Goal: Check status: Check status

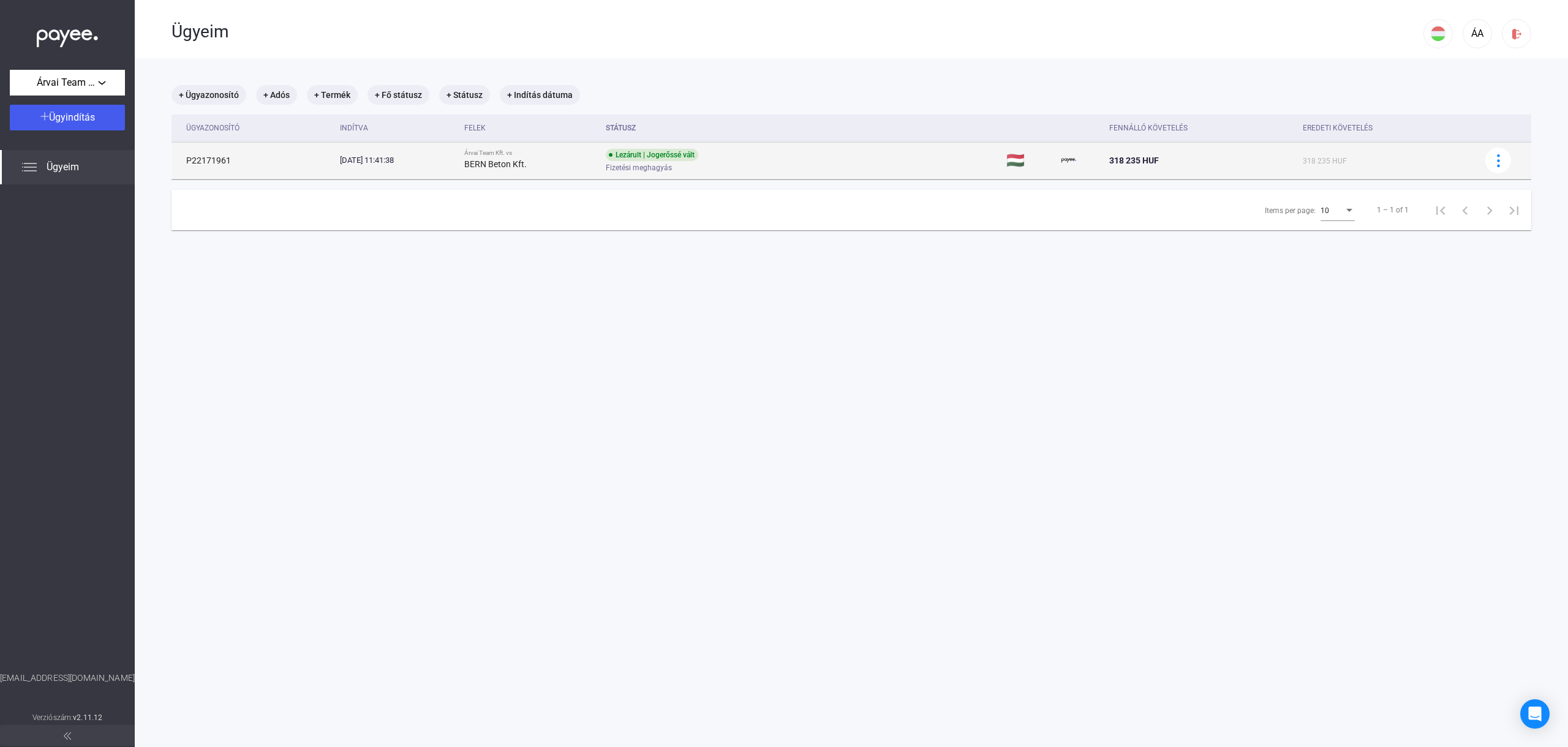
click at [672, 169] on span "Fizetési meghagyás" at bounding box center [639, 168] width 66 height 15
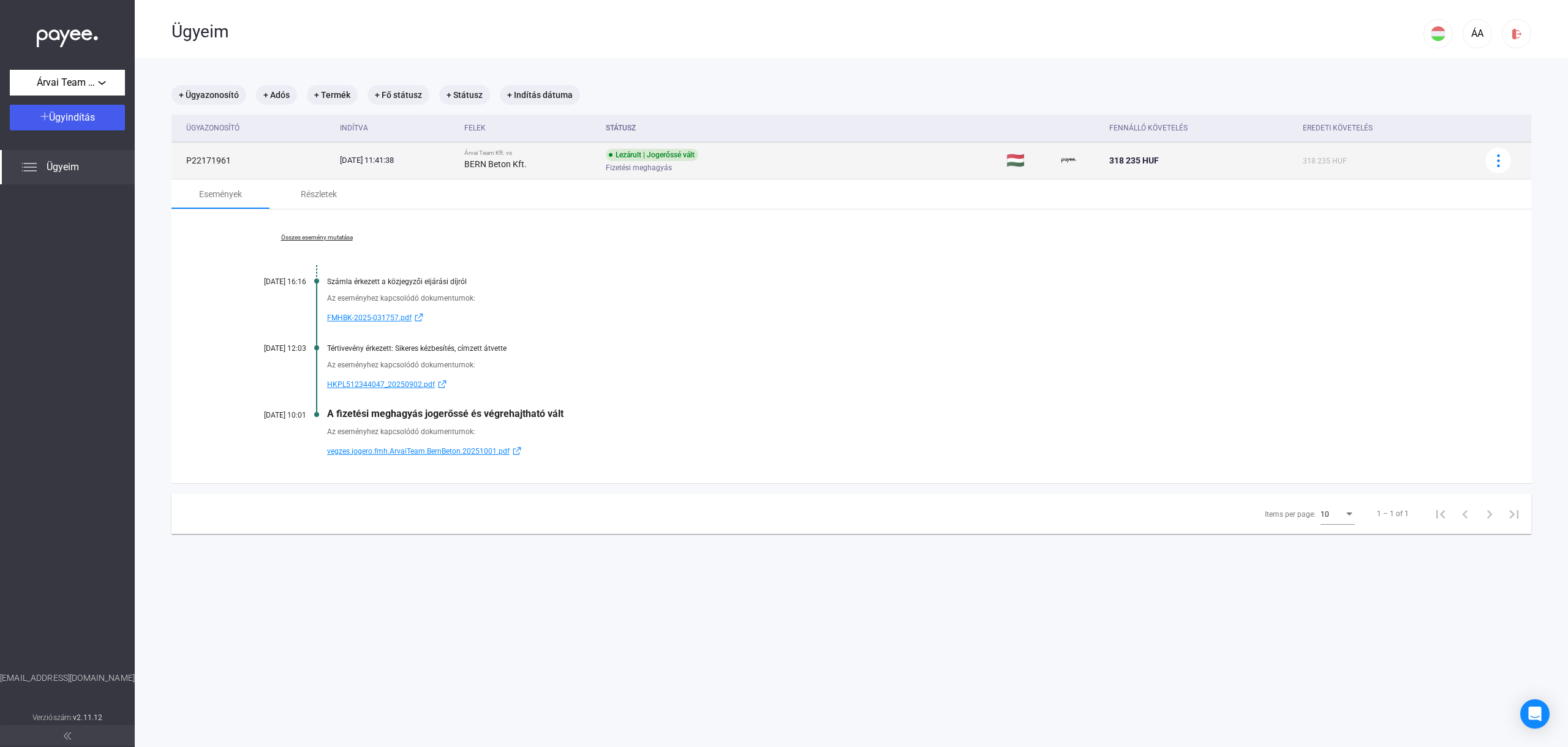
click at [1298, 162] on td "318 235 HUF" at bounding box center [1201, 161] width 193 height 37
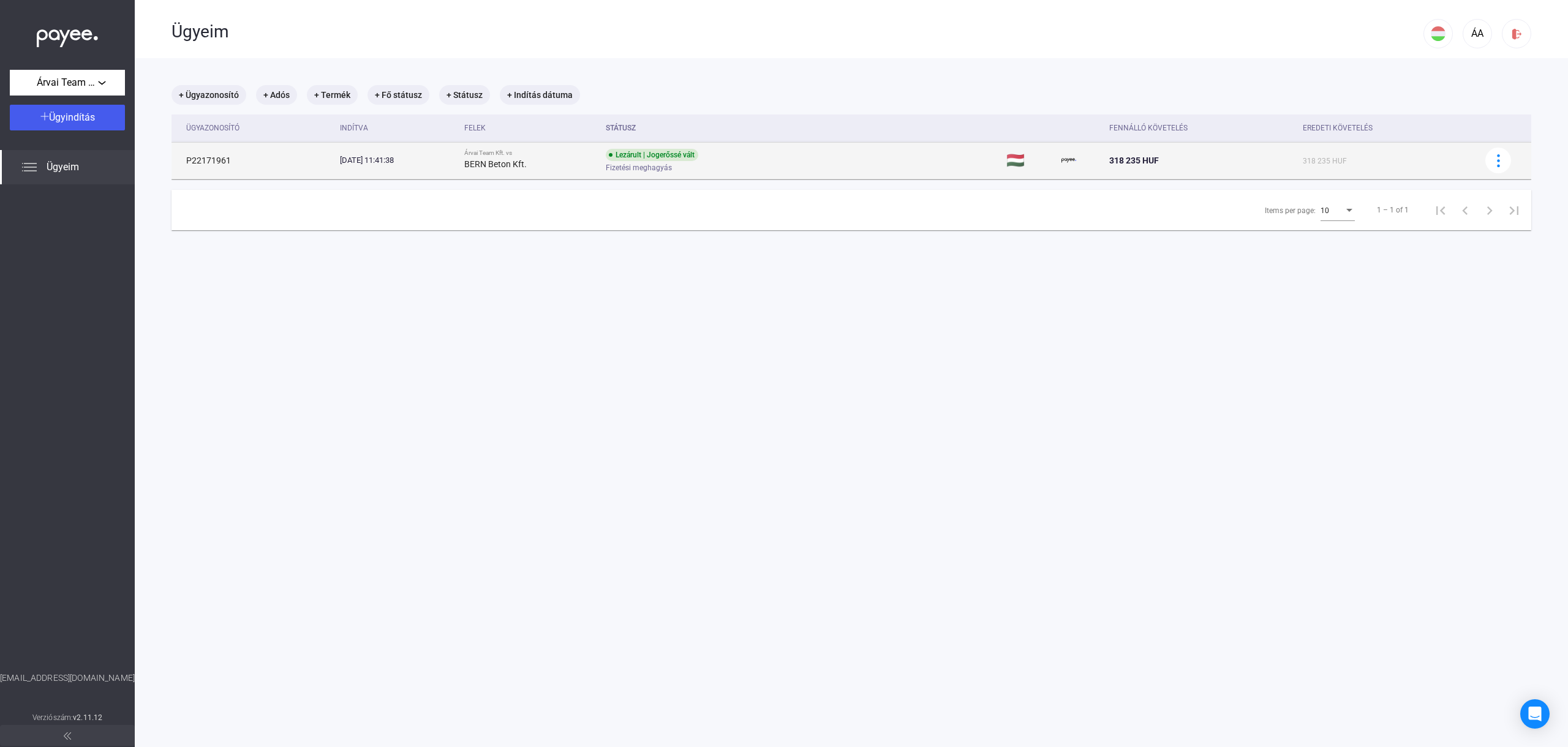
click at [502, 164] on td "Árvai Team Kft. vs BERN Beton Kft." at bounding box center [530, 161] width 141 height 37
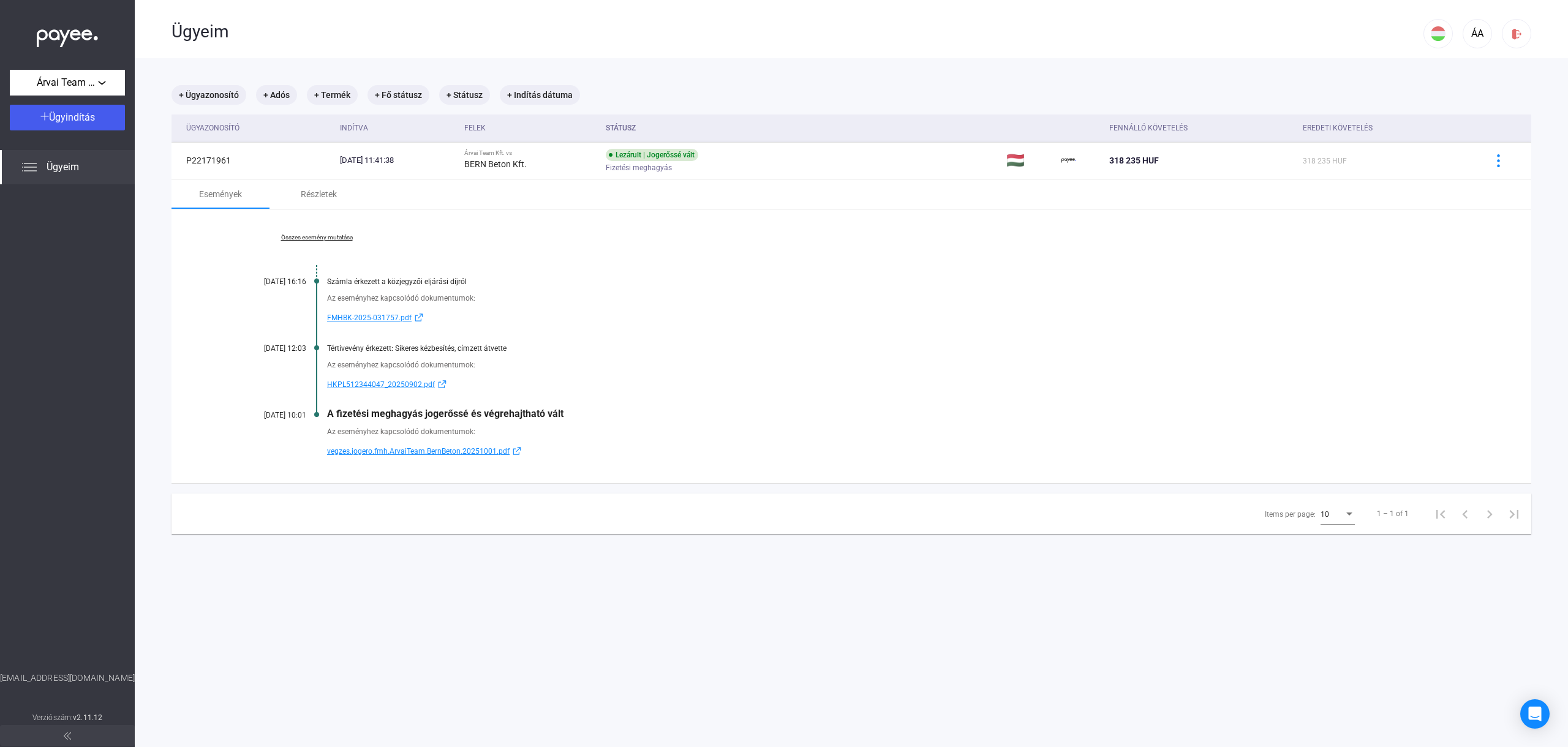
click at [309, 235] on link "Összes esemény mutatása" at bounding box center [316, 238] width 168 height 8
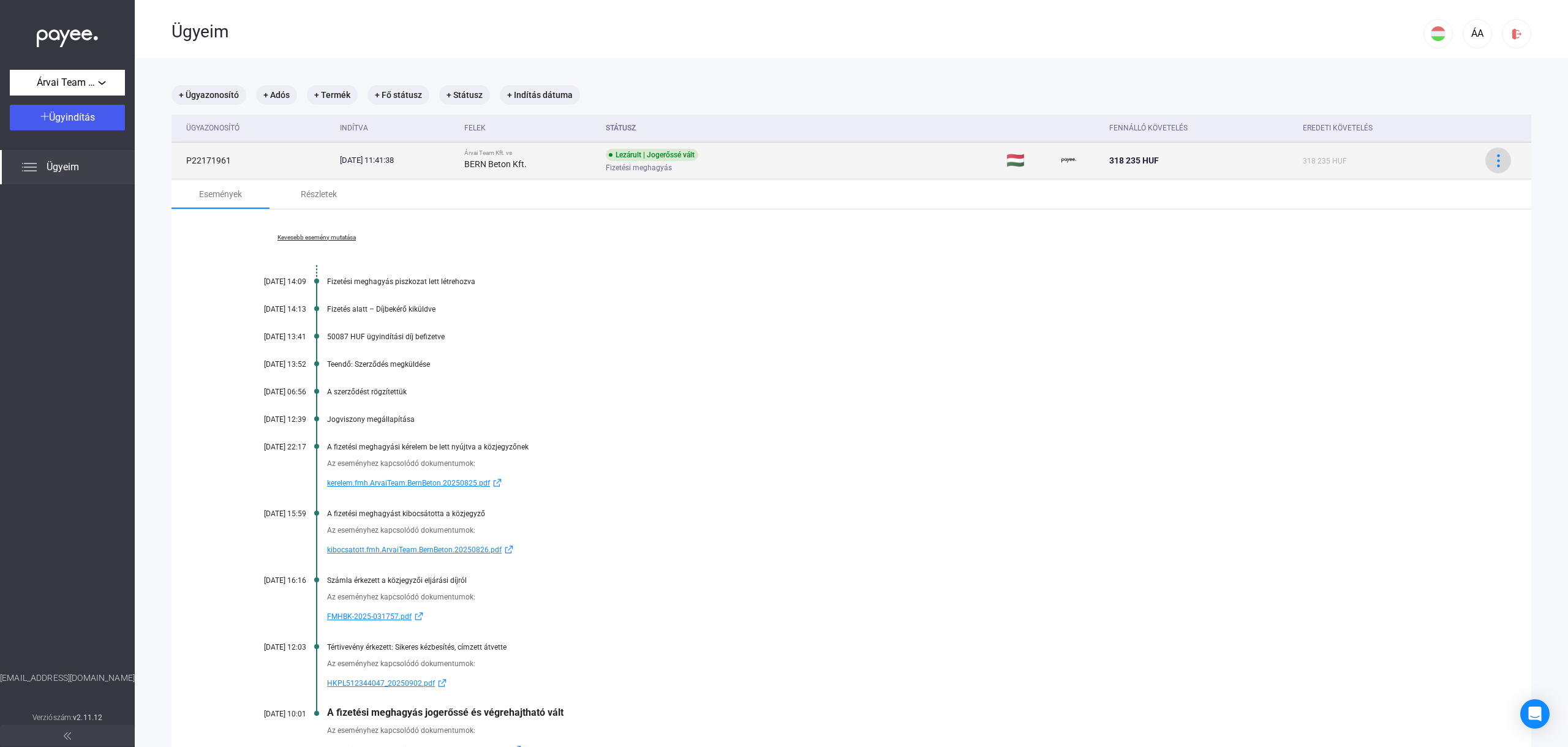
click at [1498, 163] on img at bounding box center [1498, 161] width 13 height 13
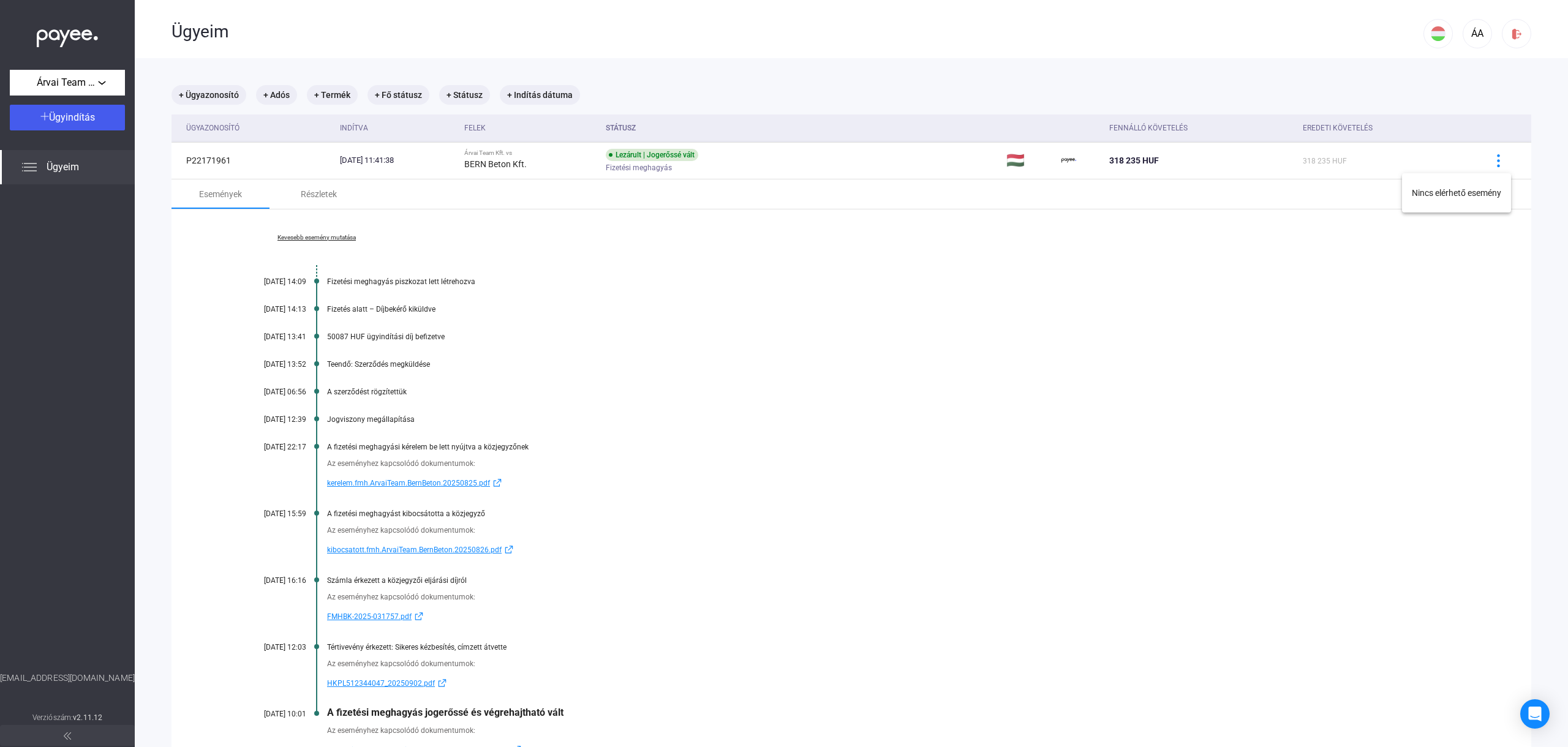
click at [1088, 281] on div at bounding box center [784, 374] width 1568 height 747
click at [315, 199] on div "Részletek" at bounding box center [319, 194] width 36 height 15
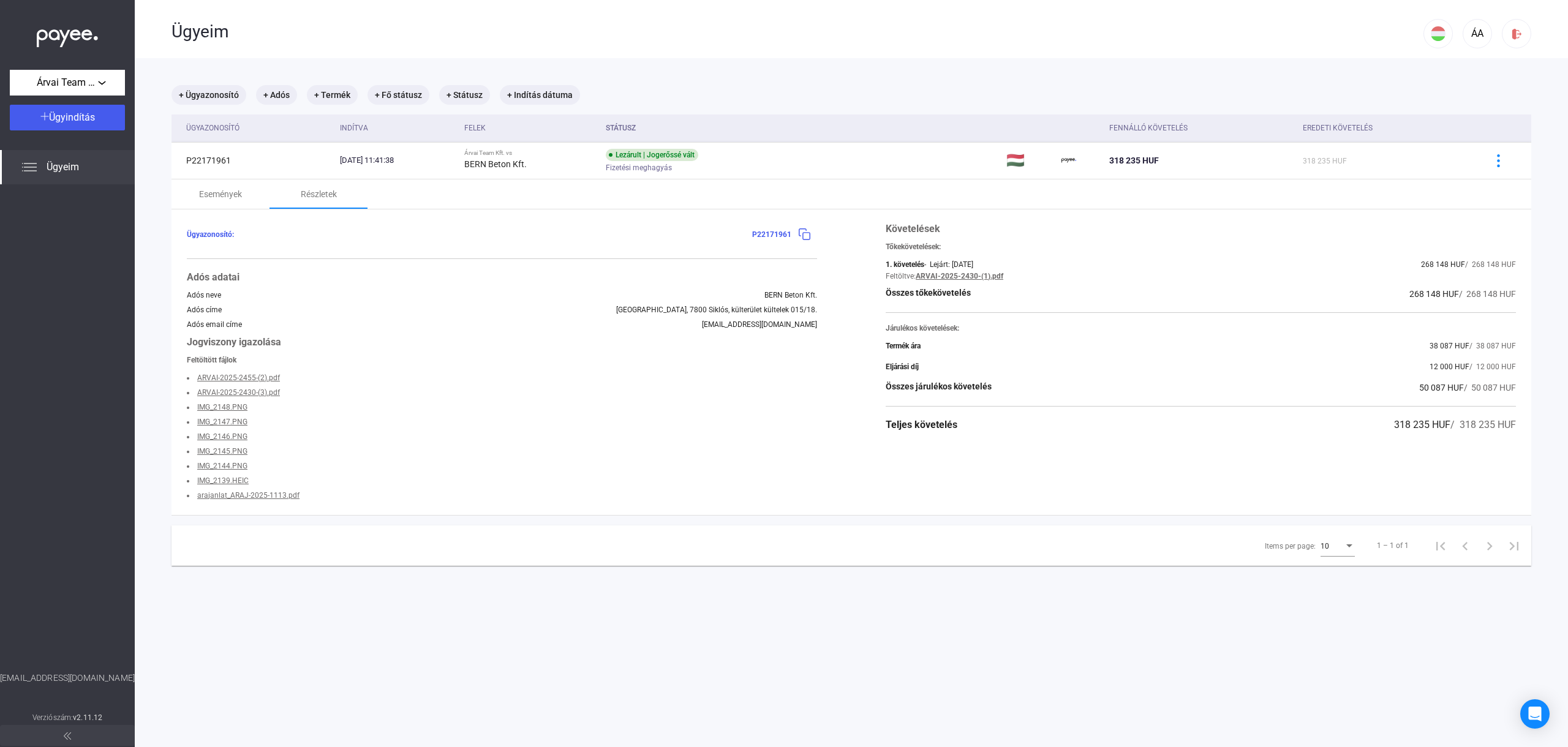
click at [847, 660] on main "+ Ügyazonosító + Adós + Termék + Fő státusz + Státusz + Indítás dátuma Ügyazono…" at bounding box center [851, 431] width 1433 height 747
